Goal: Find specific page/section: Find specific page/section

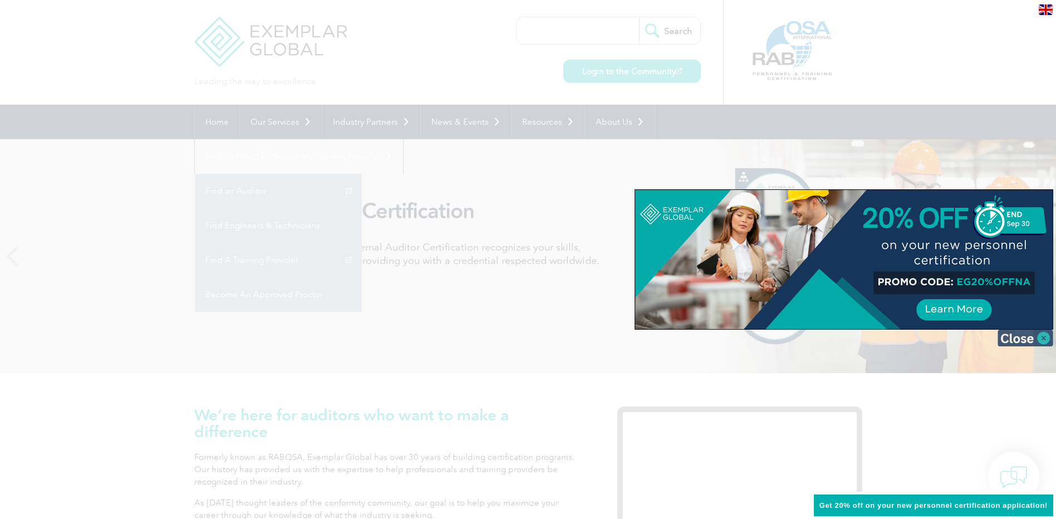
click at [1042, 338] on img at bounding box center [1026, 338] width 56 height 17
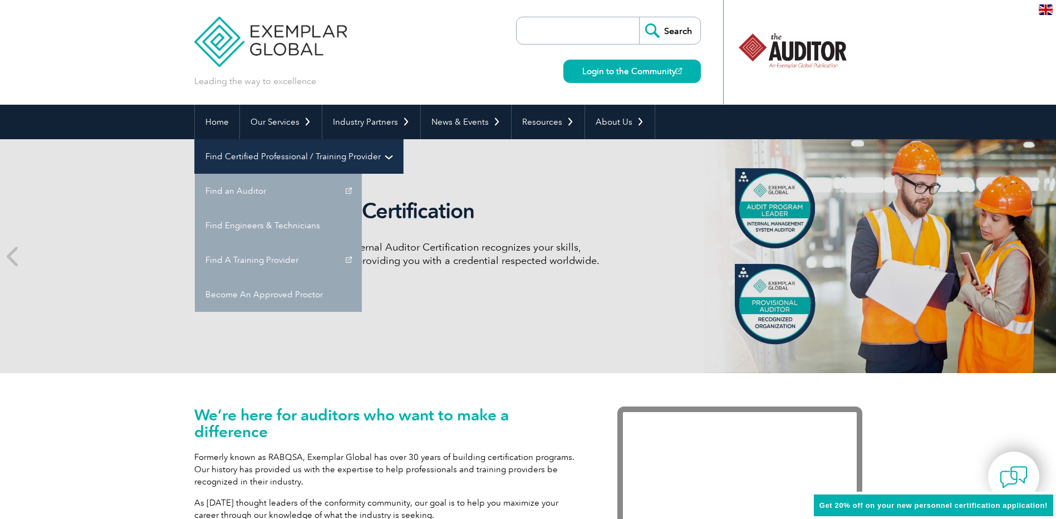
click at [403, 139] on link "Find Certified Professional / Training Provider" at bounding box center [299, 156] width 208 height 35
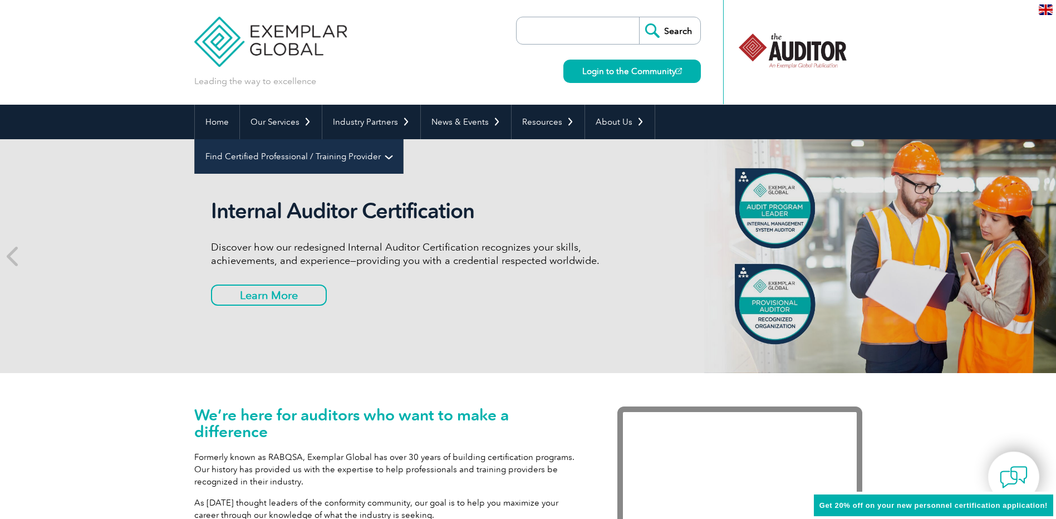
click at [403, 139] on link "Find Certified Professional / Training Provider" at bounding box center [299, 156] width 208 height 35
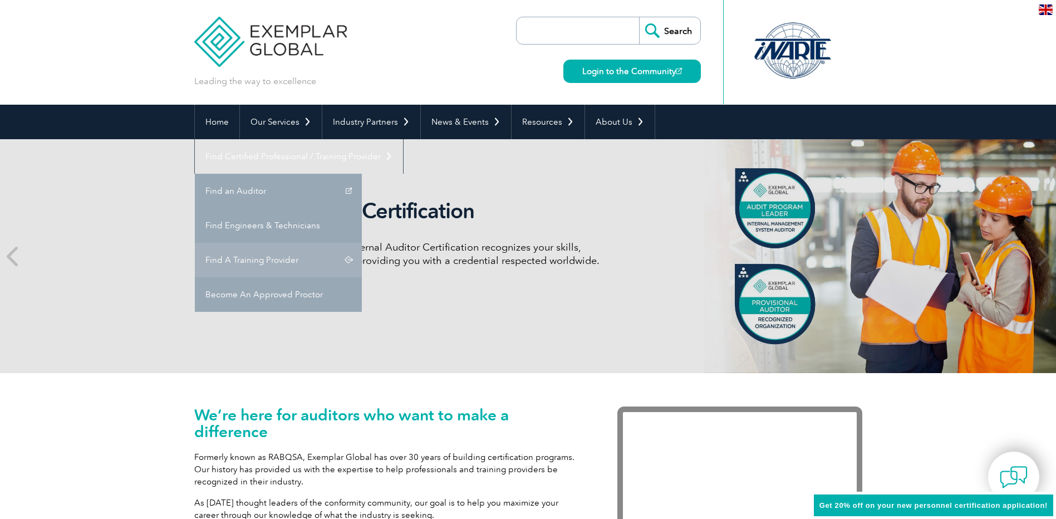
click at [362, 243] on link "Find A Training Provider" at bounding box center [278, 260] width 167 height 35
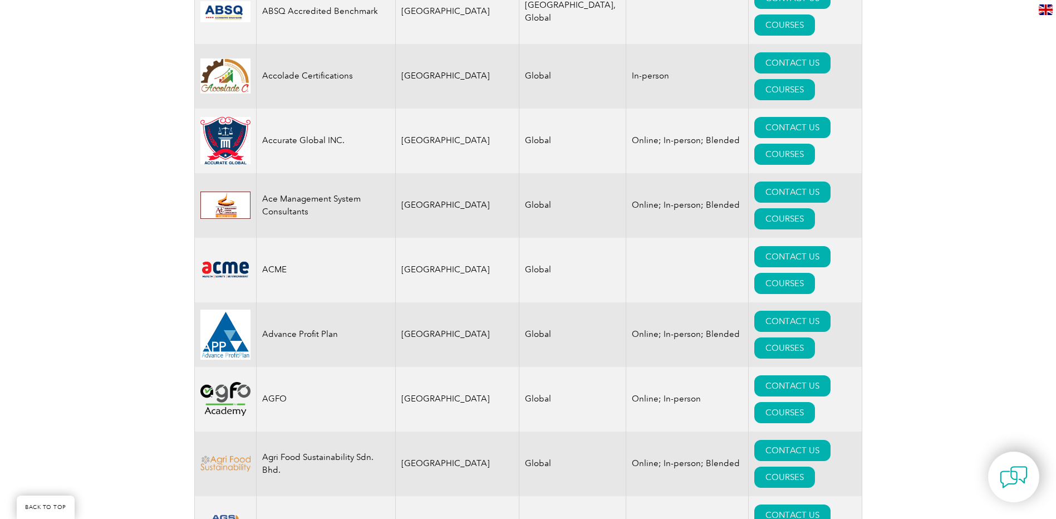
scroll to position [334, 0]
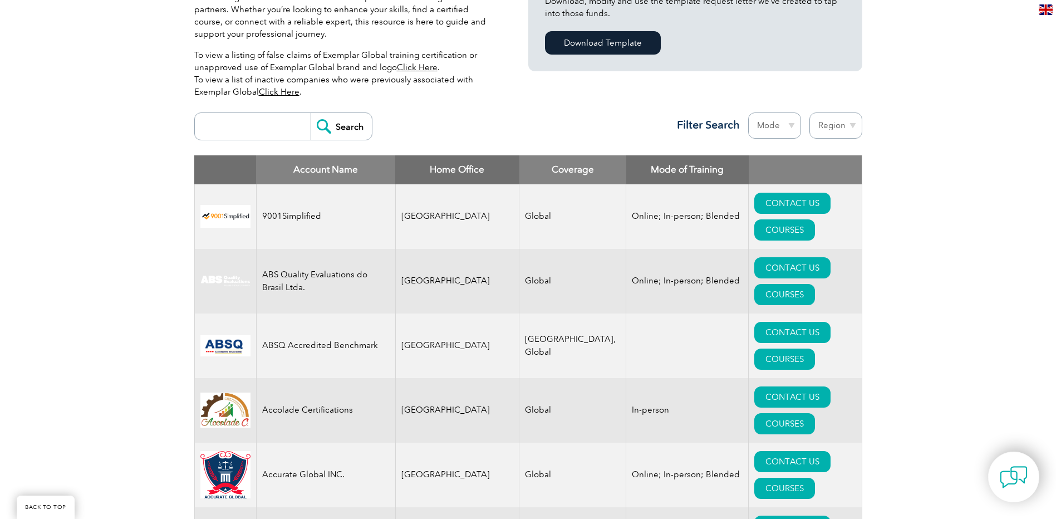
click at [435, 164] on th "Home Office" at bounding box center [457, 169] width 124 height 29
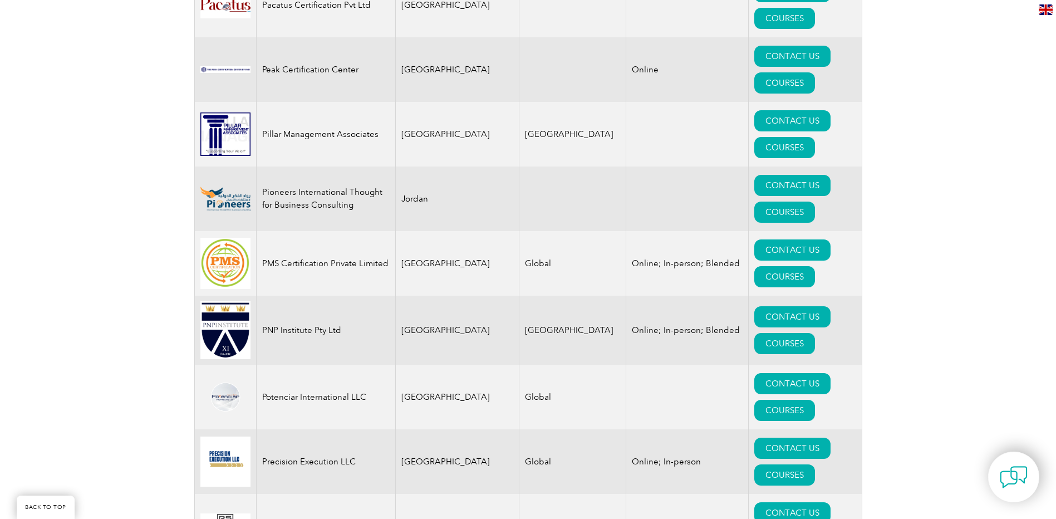
scroll to position [13082, 0]
